Goal: Task Accomplishment & Management: Use online tool/utility

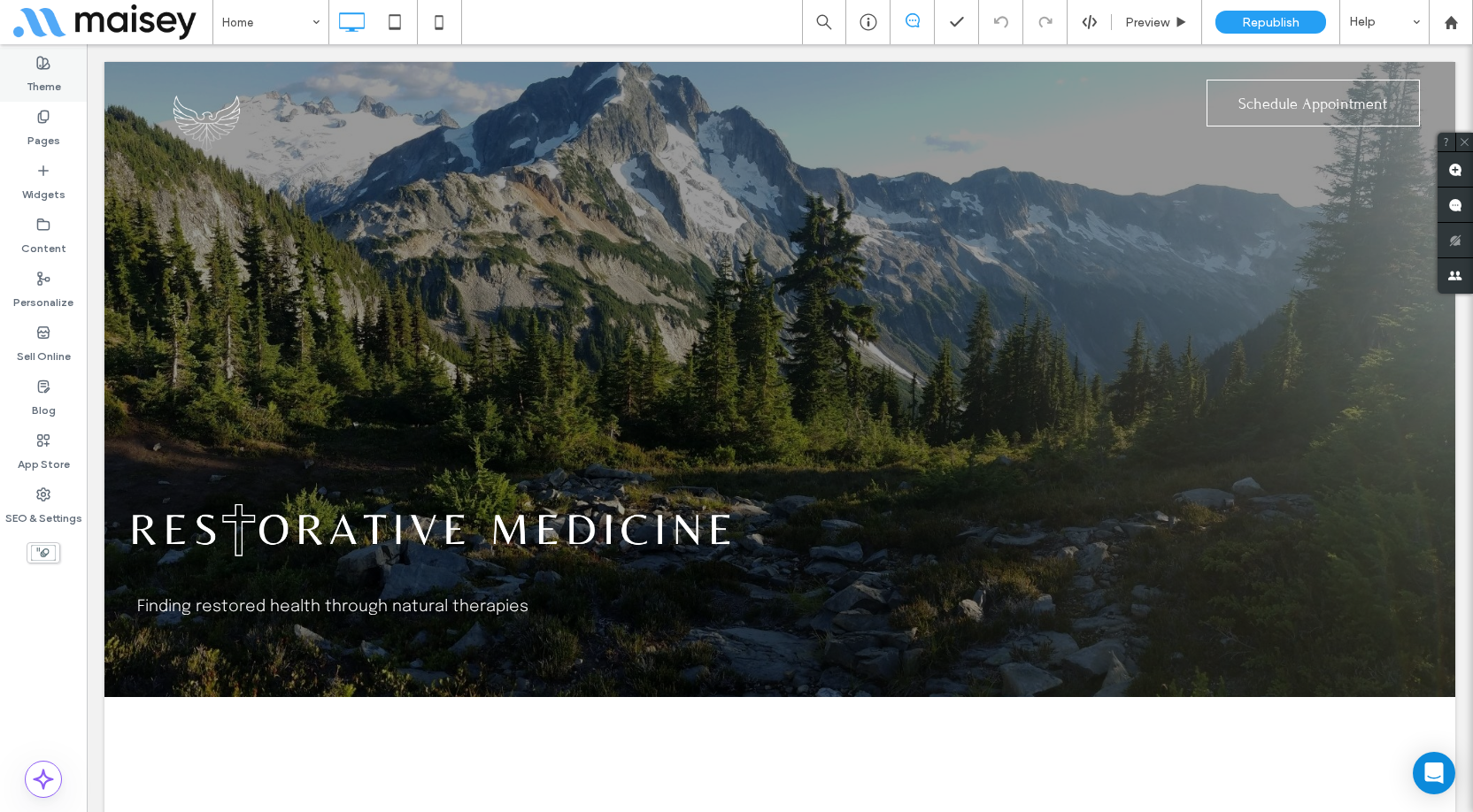
click at [41, 72] on label "Theme" at bounding box center [43, 82] width 35 height 25
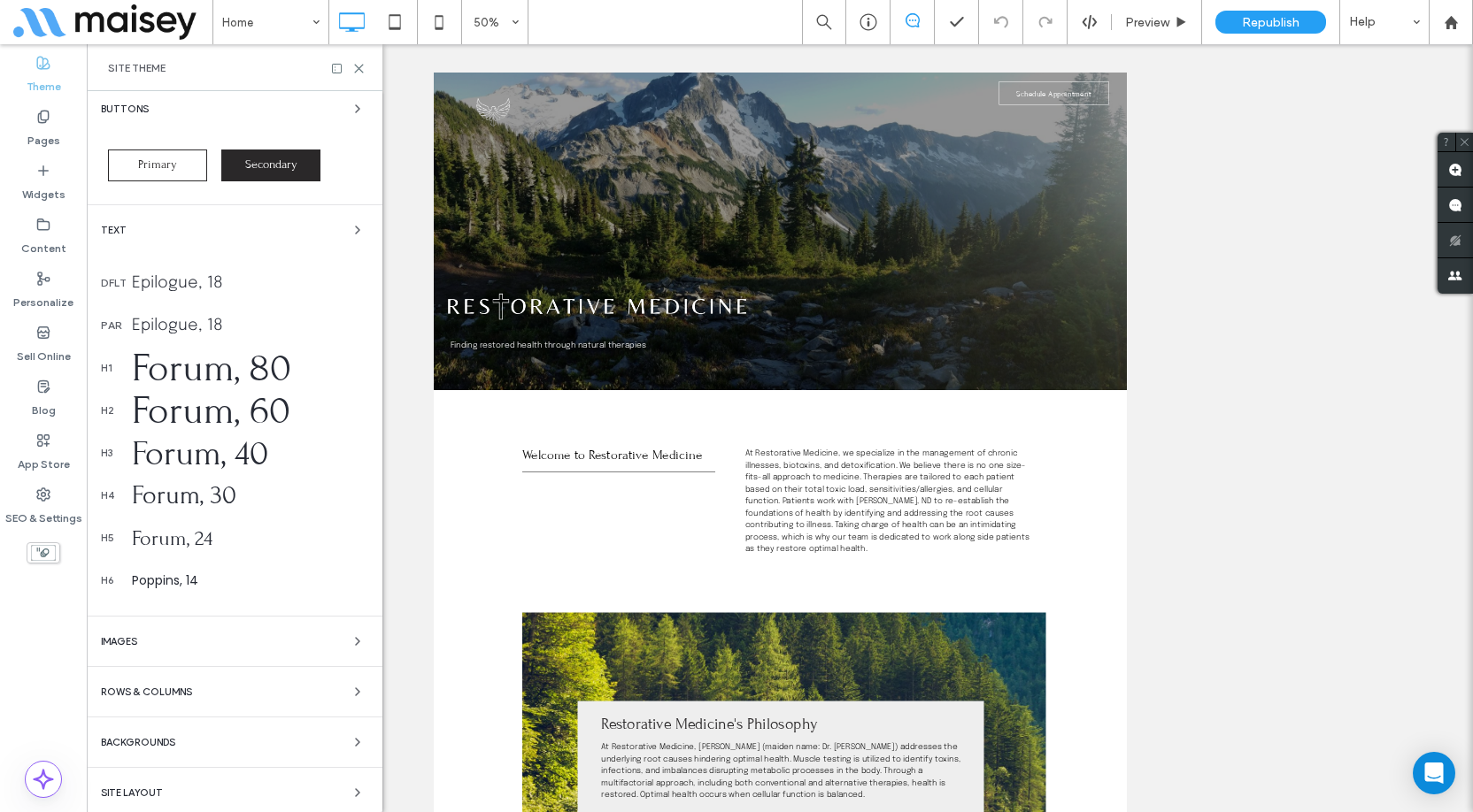
scroll to position [117, 0]
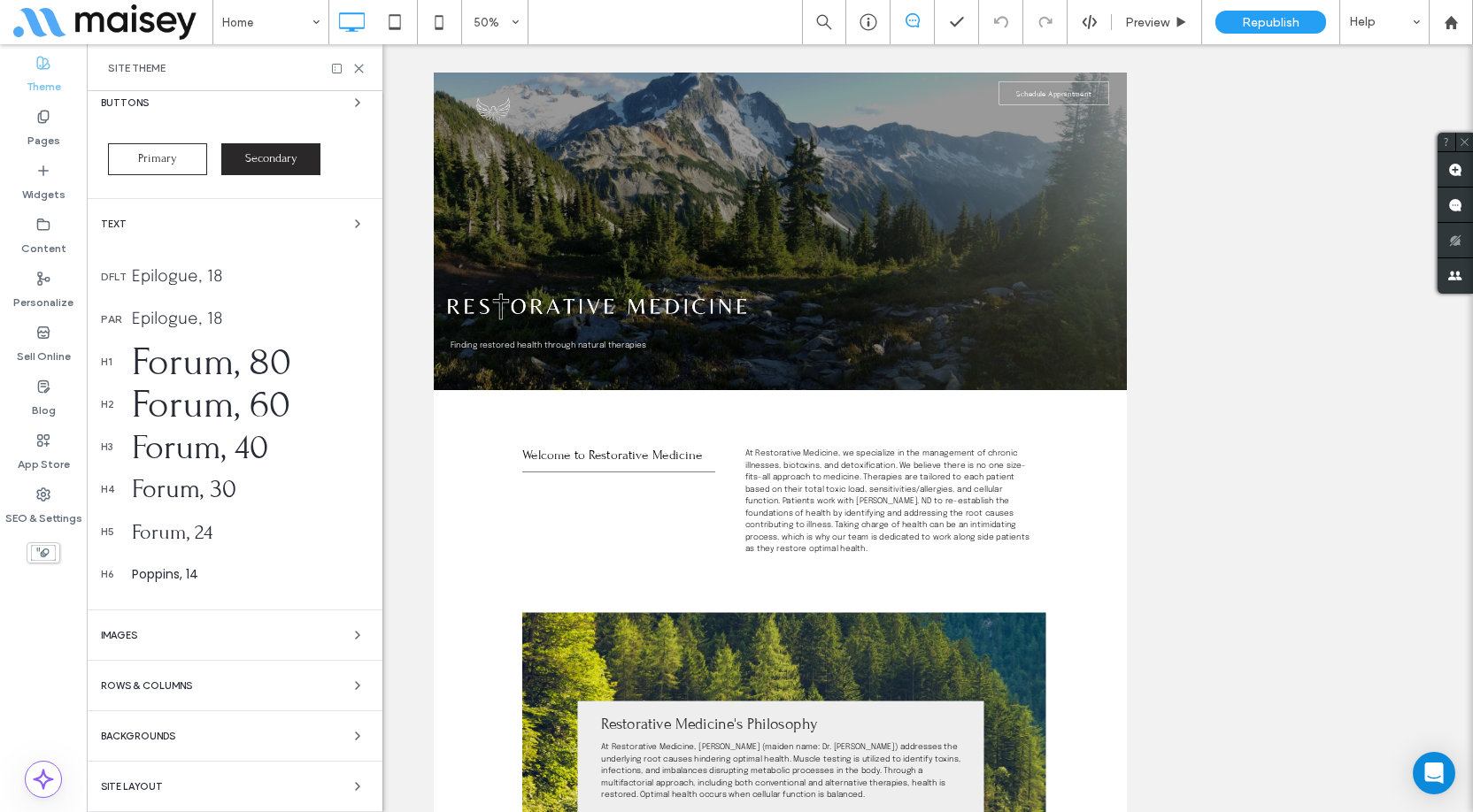
click at [299, 773] on div "Colors Buttons Primary Secondary Text dflt Epilogue, 18 par Epilogue, 18 h1 For…" at bounding box center [234, 393] width 295 height 838
click at [351, 789] on icon "button" at bounding box center [358, 786] width 14 height 14
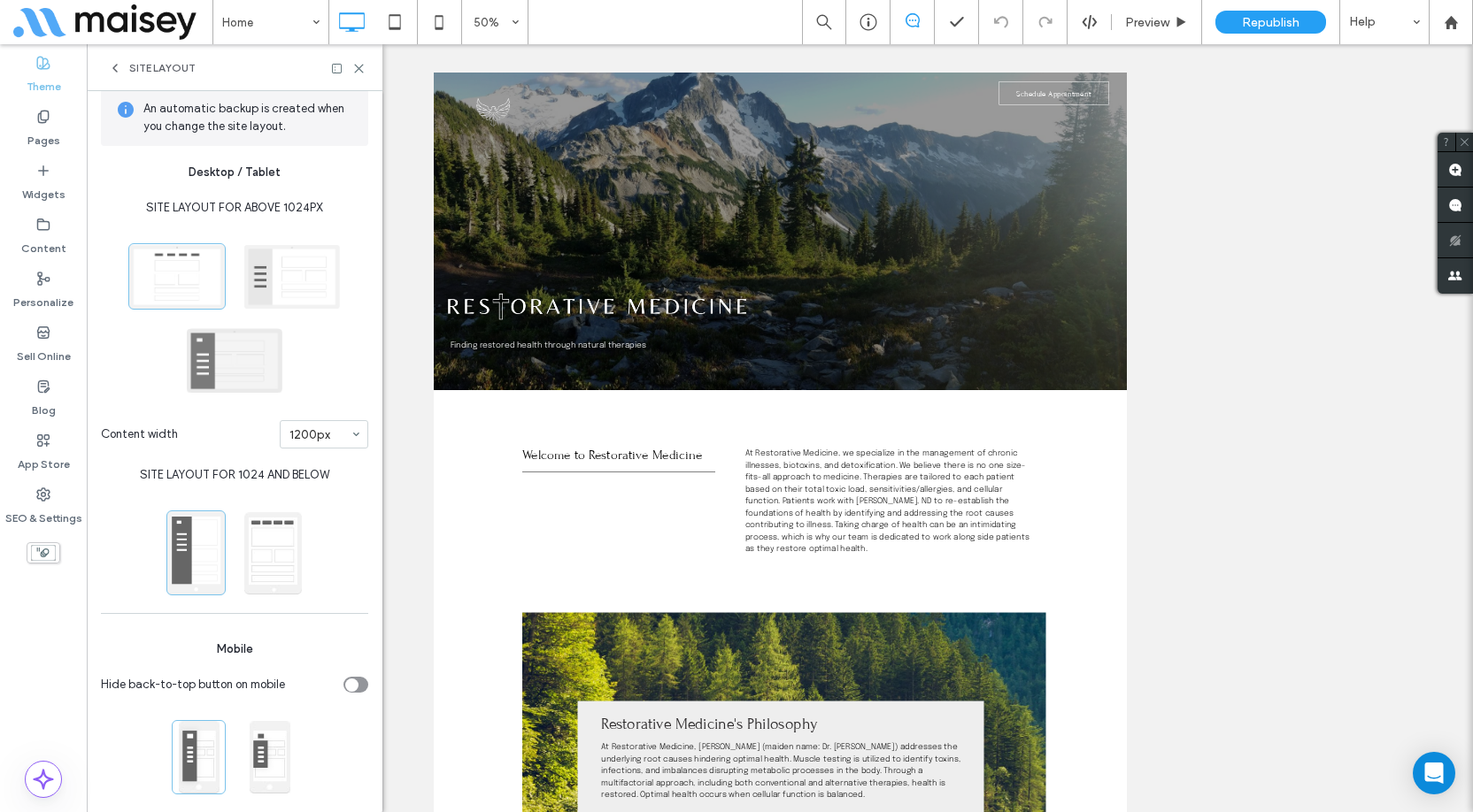
scroll to position [0, 0]
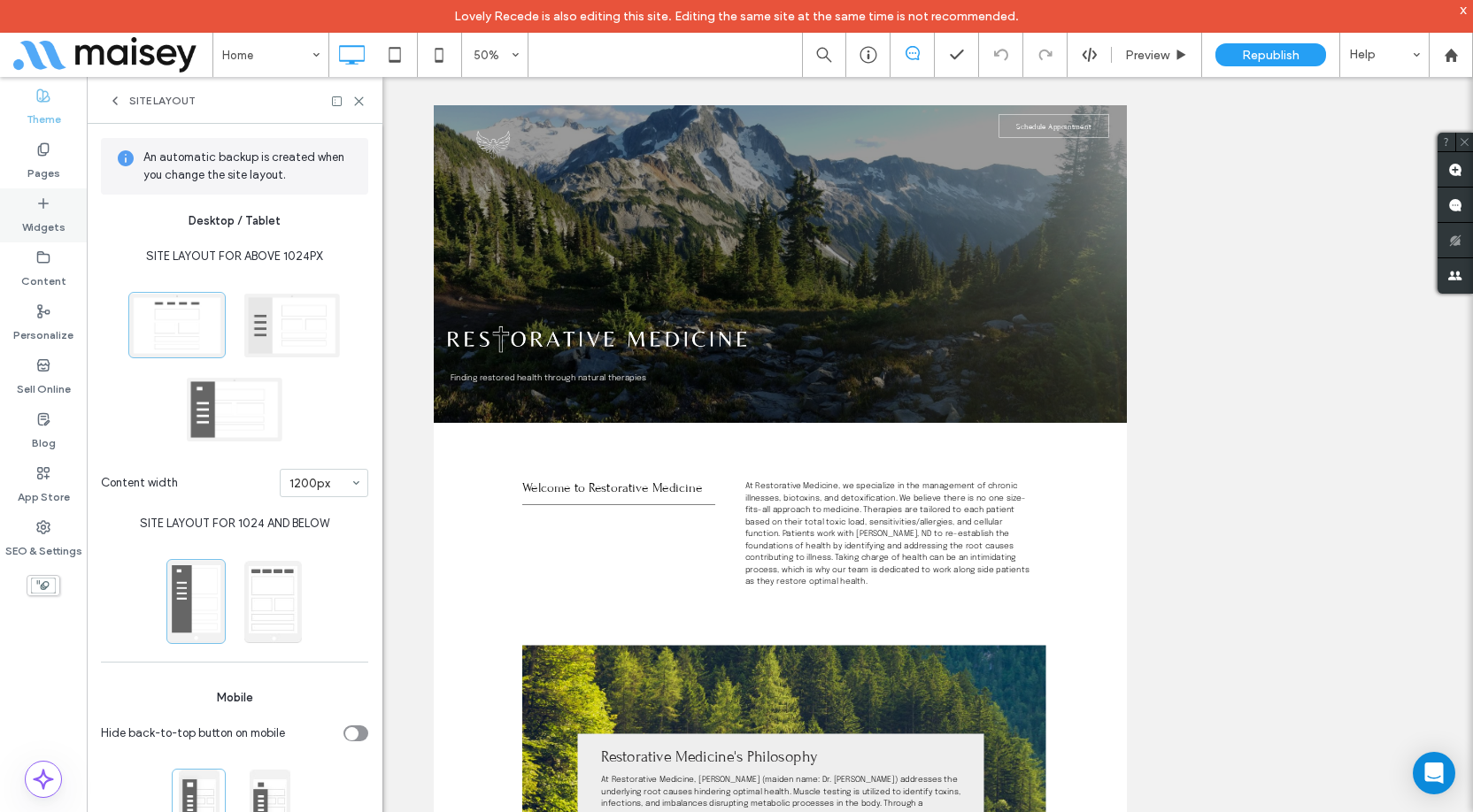
click at [4, 215] on div "Widgets" at bounding box center [43, 215] width 87 height 54
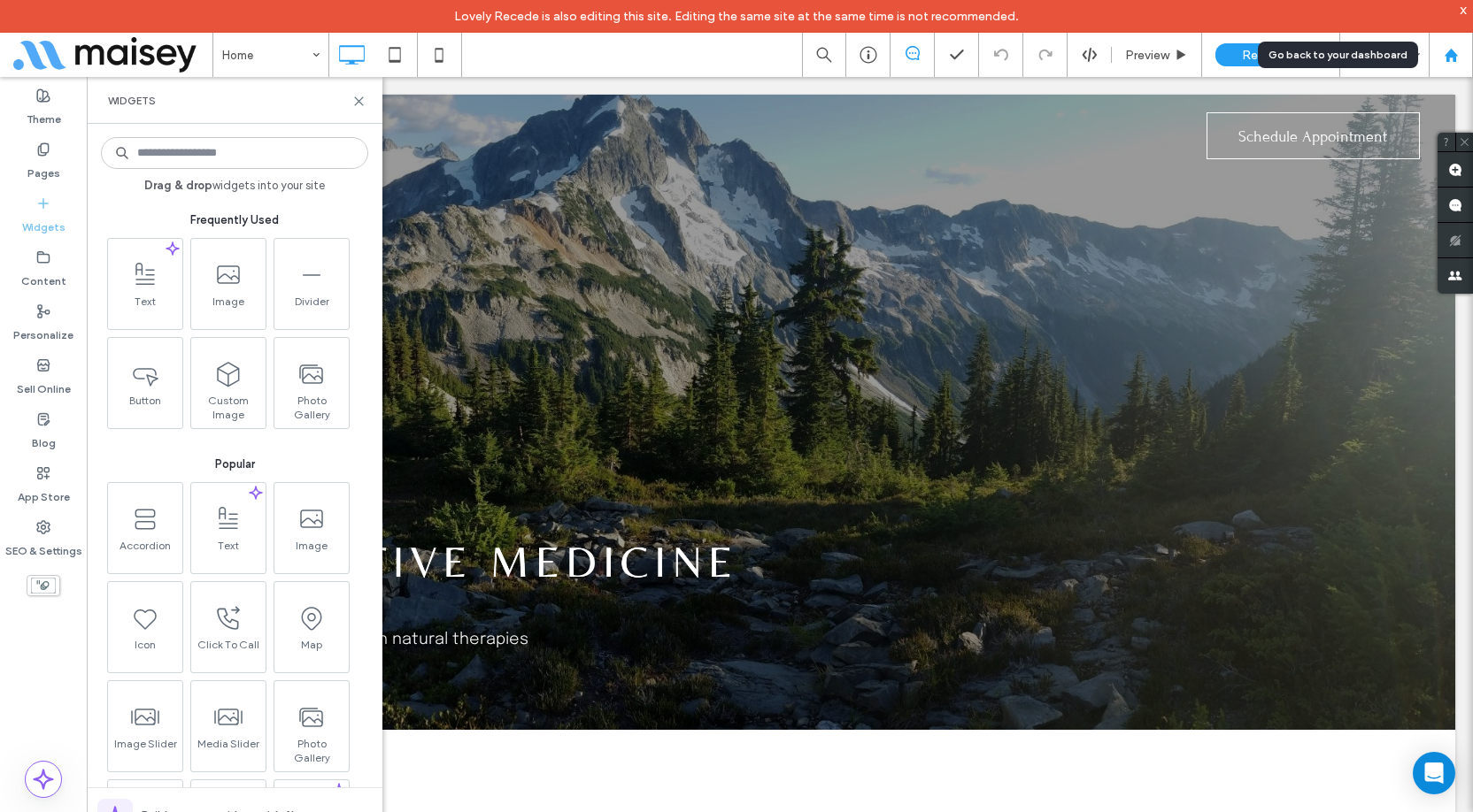
click at [1449, 54] on use at bounding box center [1449, 53] width 13 height 13
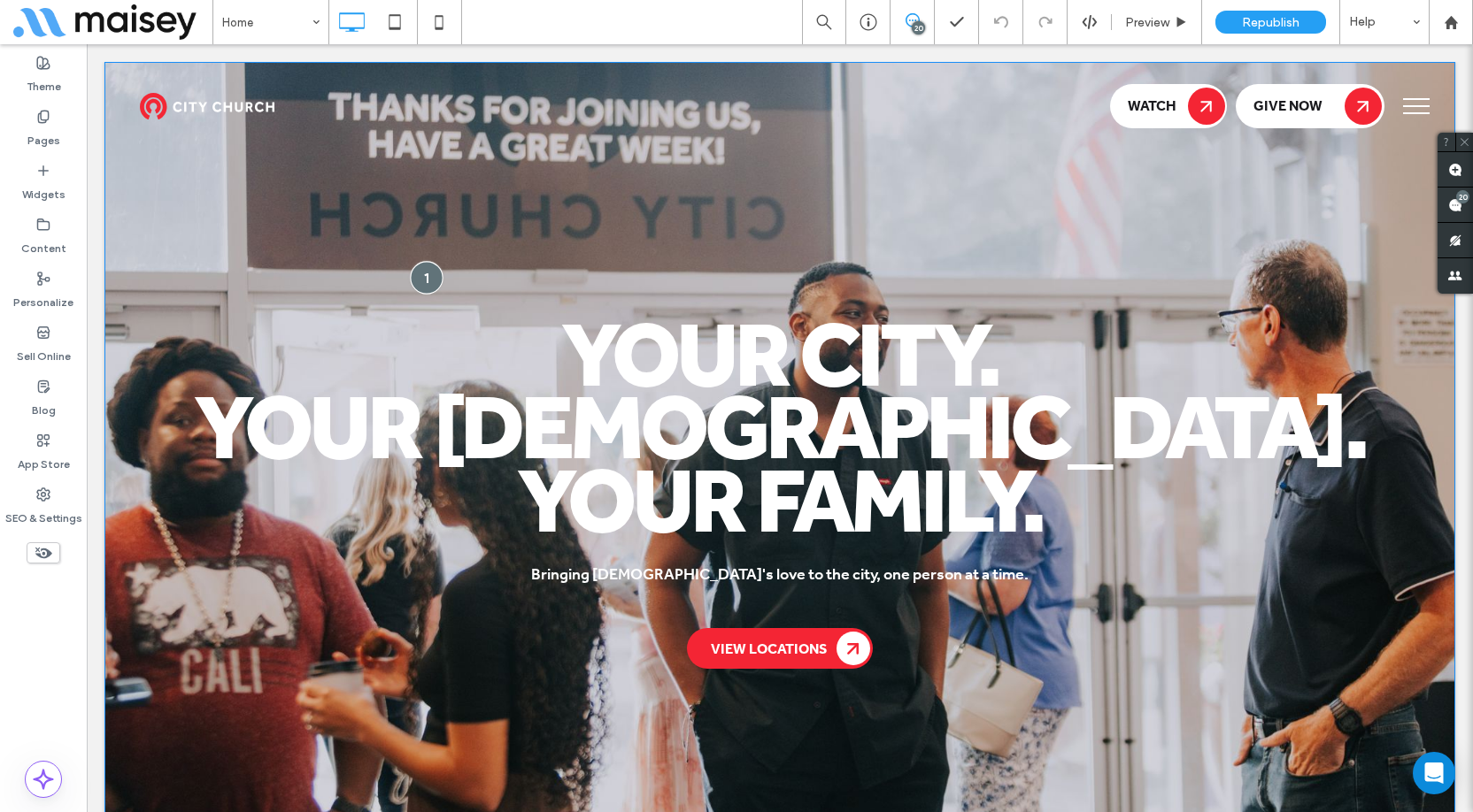
click at [426, 280] on div at bounding box center [426, 277] width 33 height 33
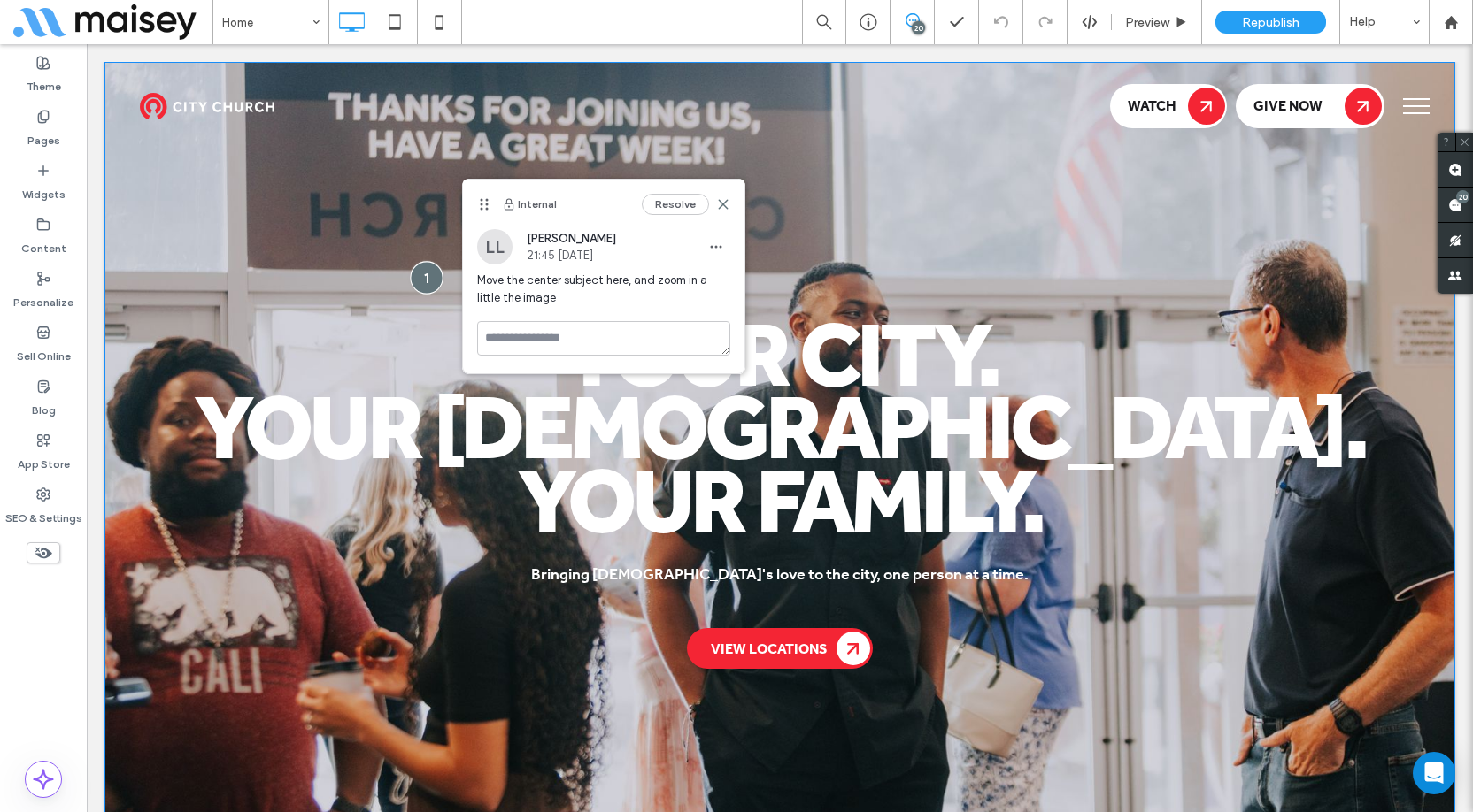
click at [425, 280] on div at bounding box center [426, 277] width 33 height 33
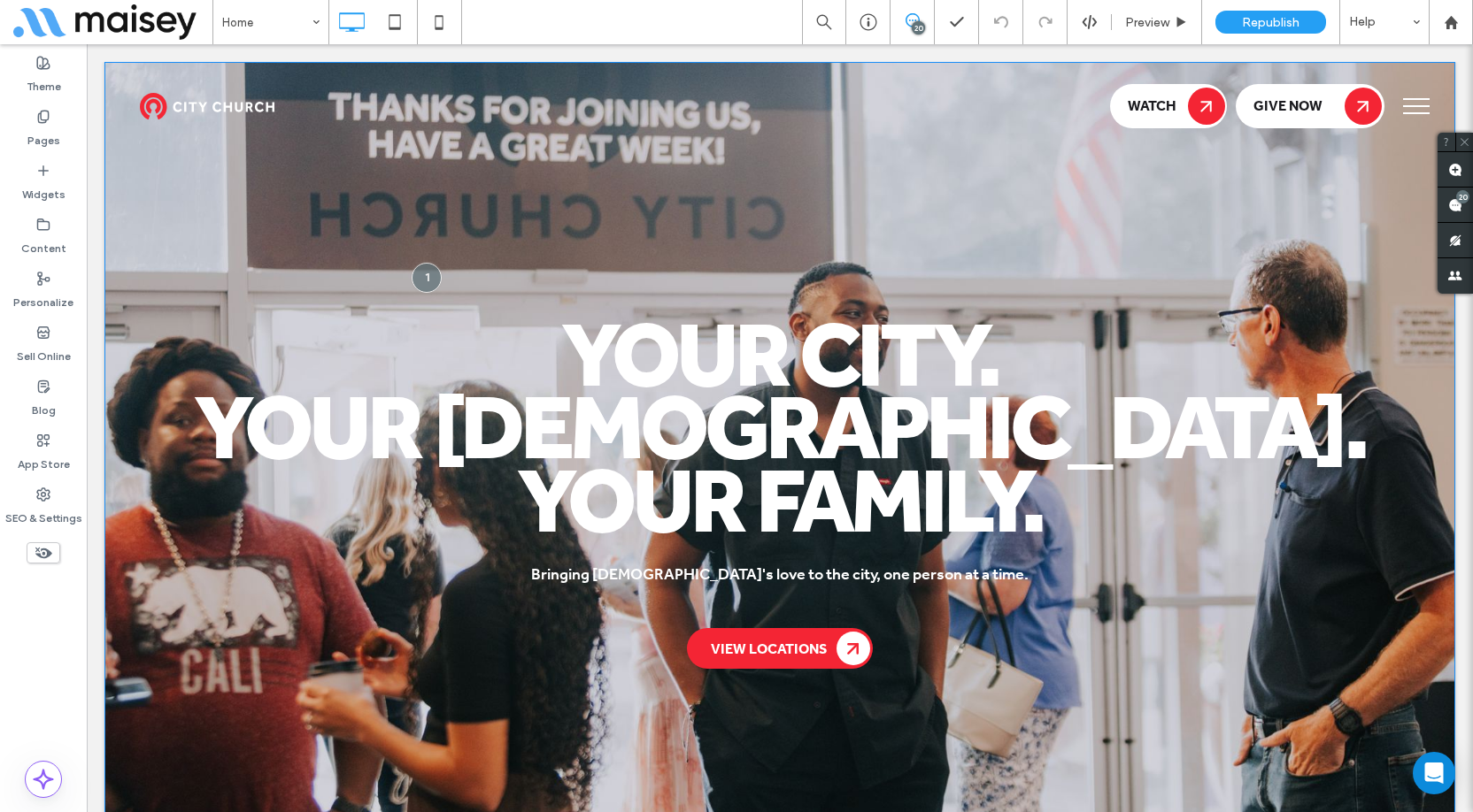
click at [737, 269] on div "Your City. Your Church. Your Family. Bringing God's love to the city, one perso…" at bounding box center [779, 482] width 1350 height 841
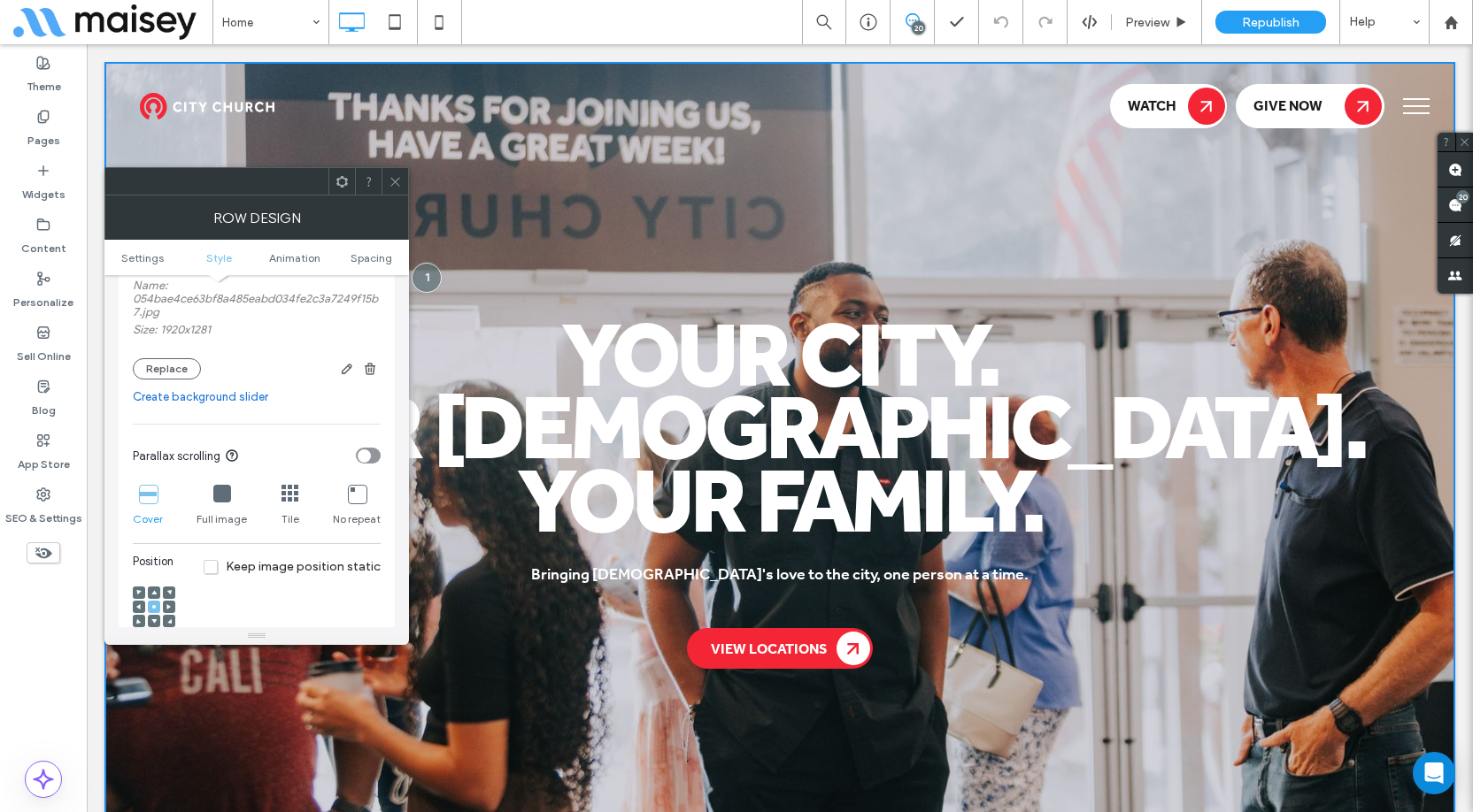
scroll to position [443, 0]
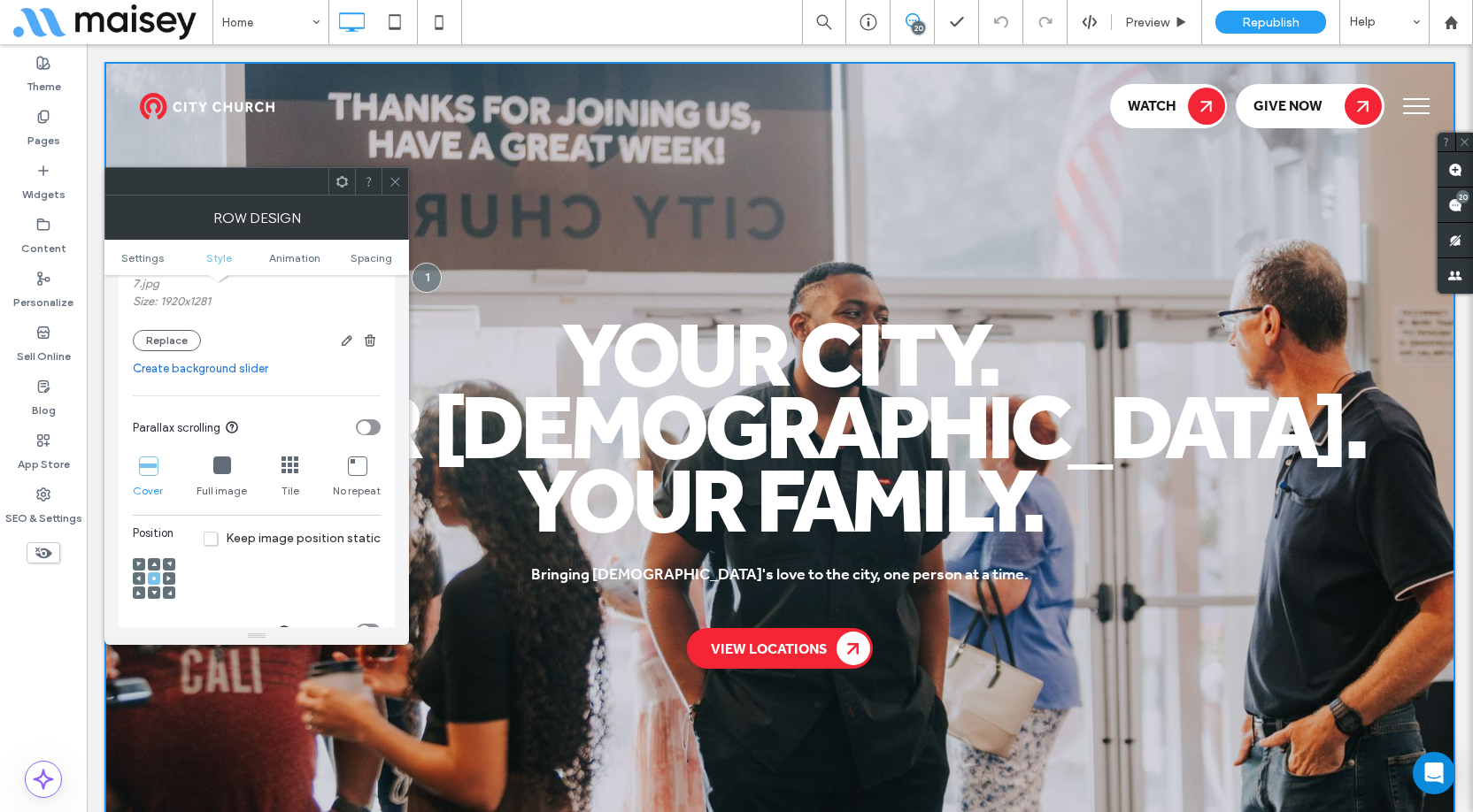
click at [390, 188] on icon at bounding box center [394, 181] width 13 height 13
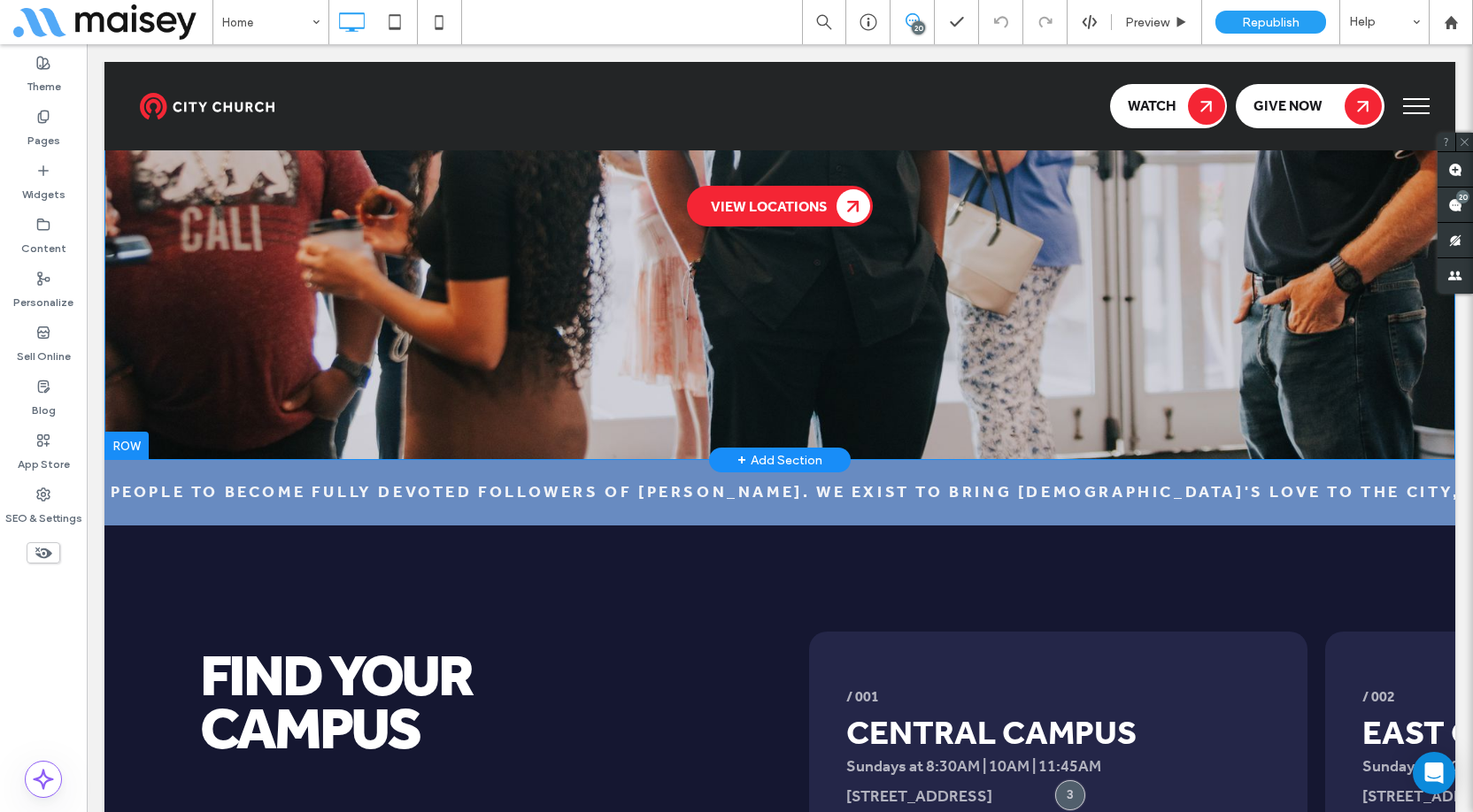
scroll to position [0, 0]
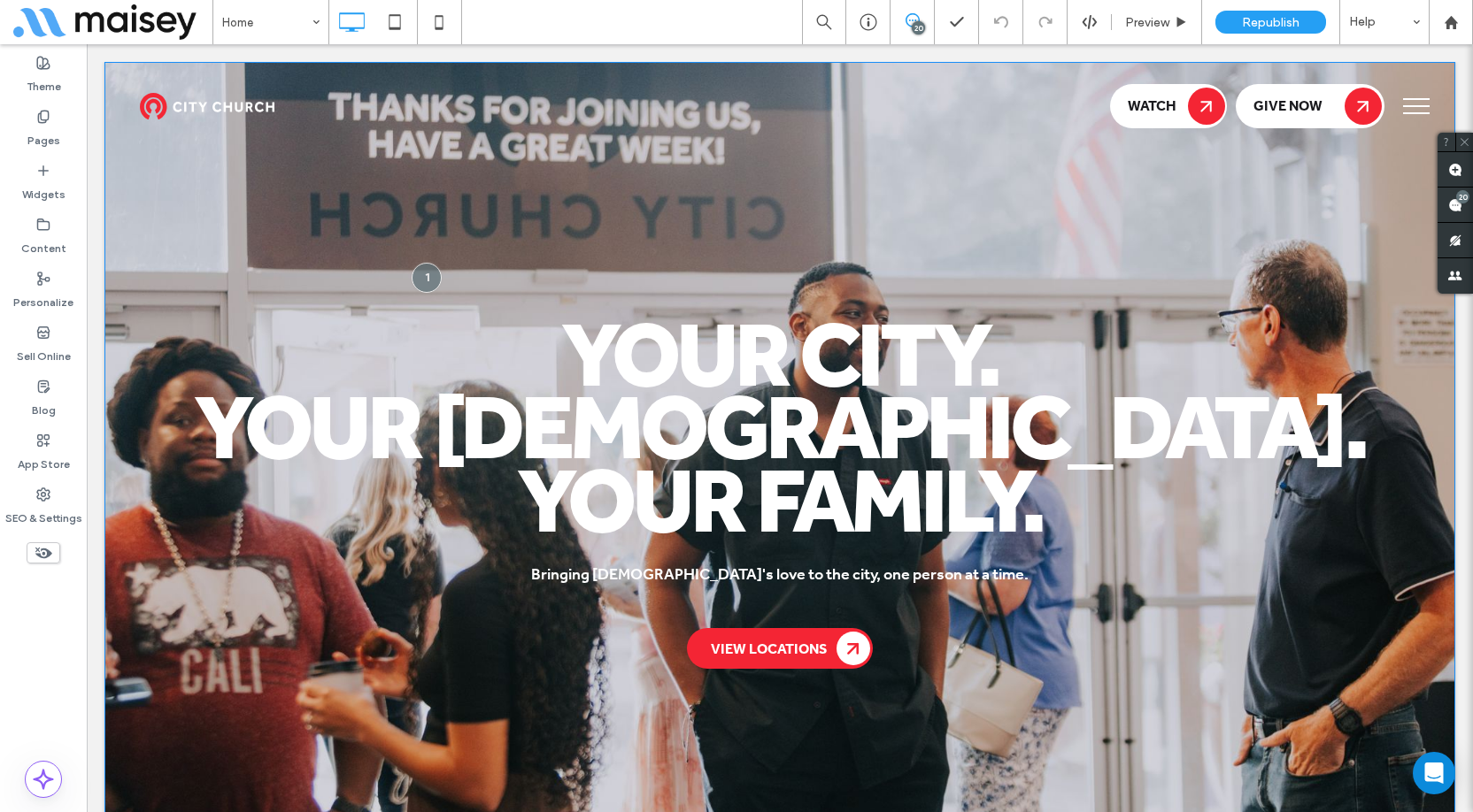
click at [184, 565] on p "Bringing God's love to the city, one person at a time." at bounding box center [779, 576] width 1350 height 22
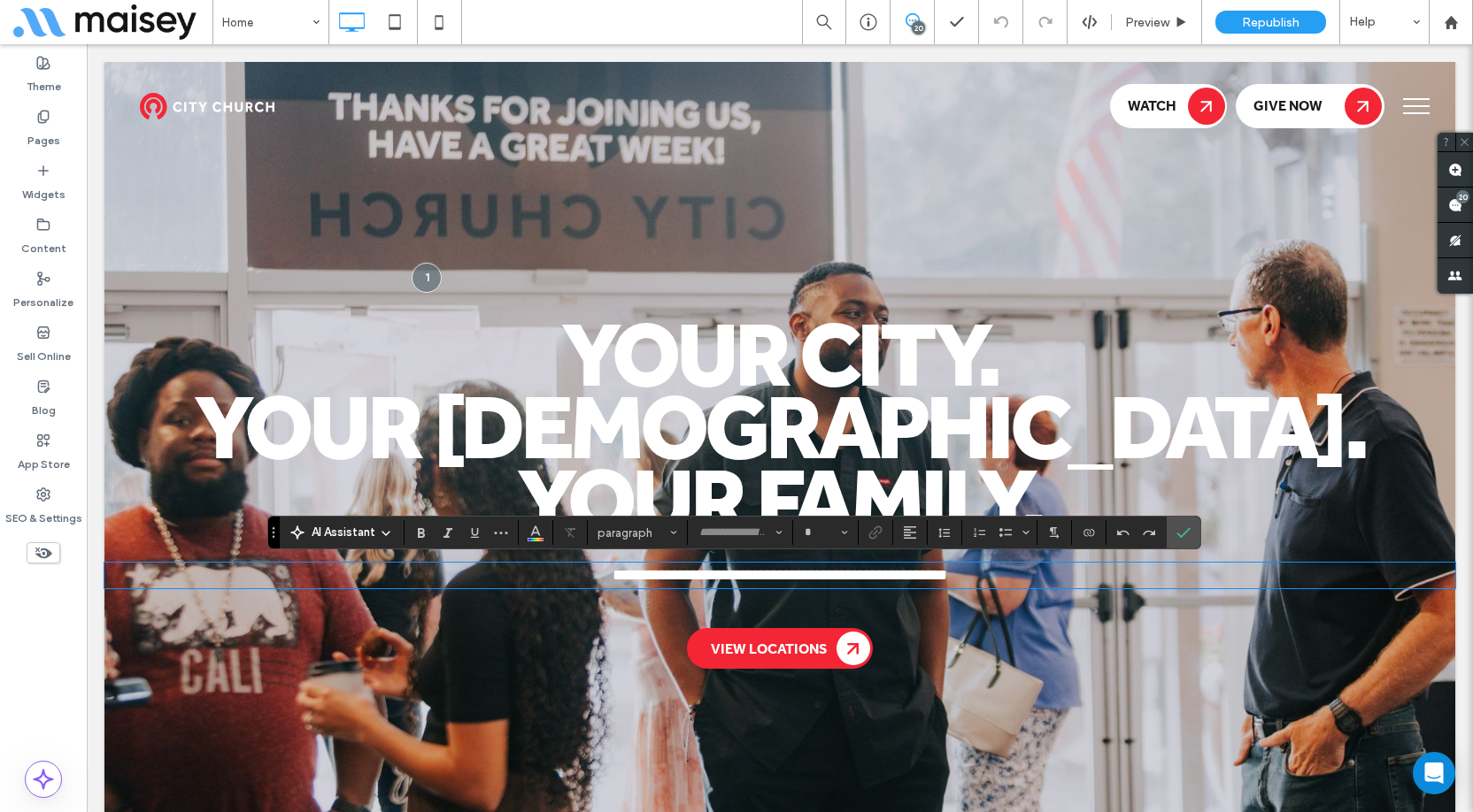
type input "**"
click at [1187, 531] on icon "Confirm" at bounding box center [1184, 532] width 14 height 14
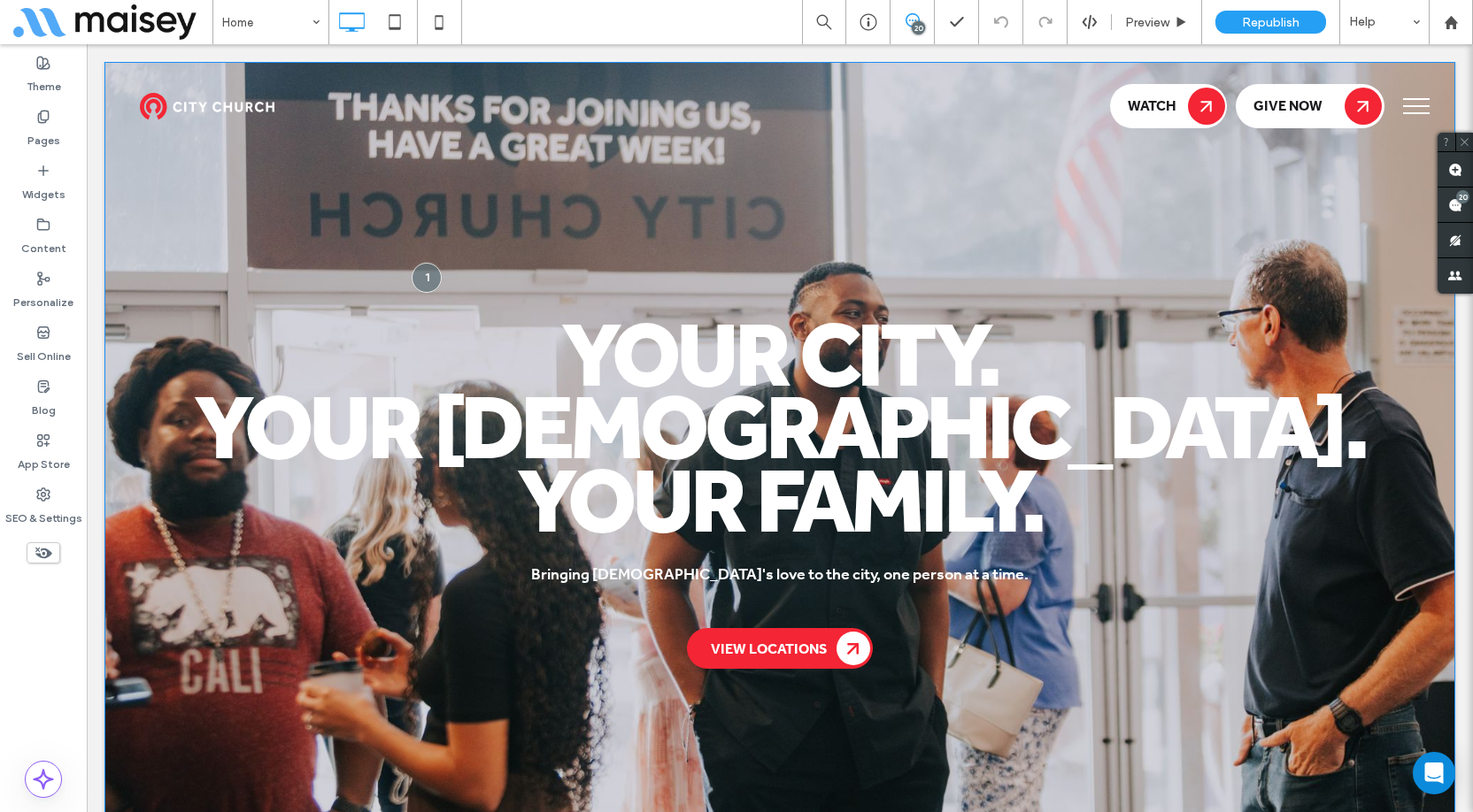
click at [991, 220] on div "Your City. Your Church. Your Family. Bringing God's love to the city, one perso…" at bounding box center [779, 482] width 1350 height 841
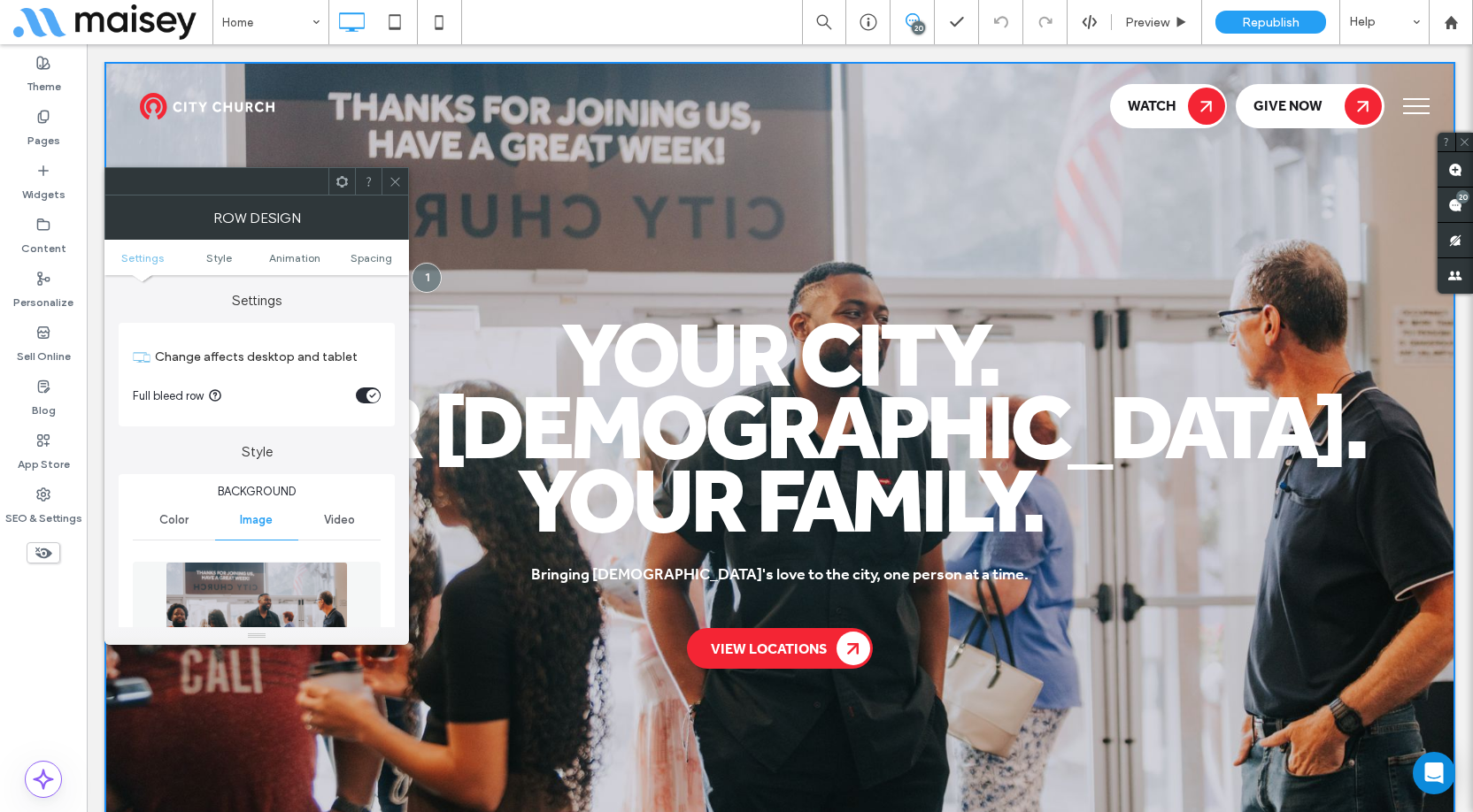
click at [246, 592] on img at bounding box center [257, 623] width 183 height 122
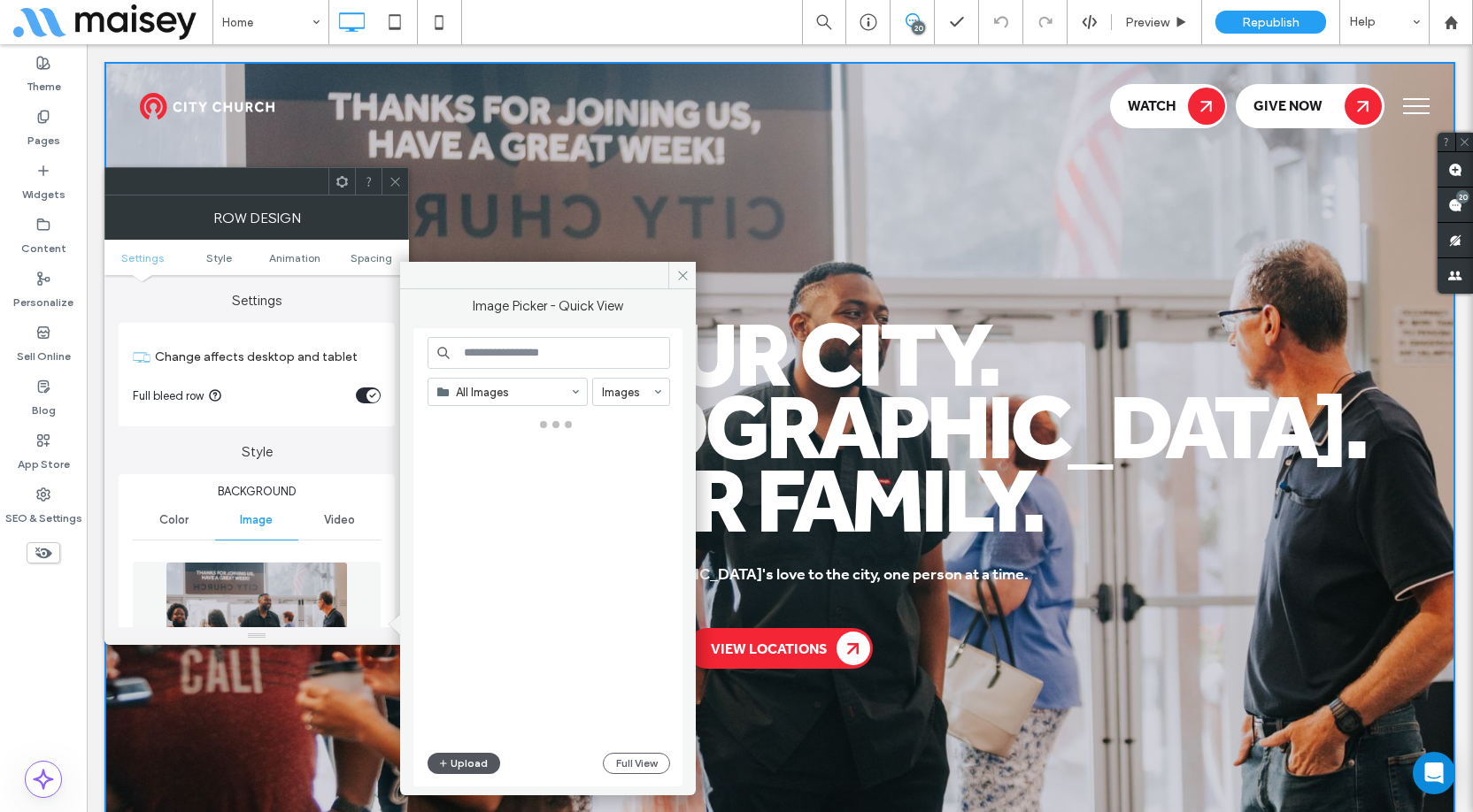
click at [489, 761] on button "Upload" at bounding box center [463, 764] width 72 height 22
